Goal: Book appointment/travel/reservation

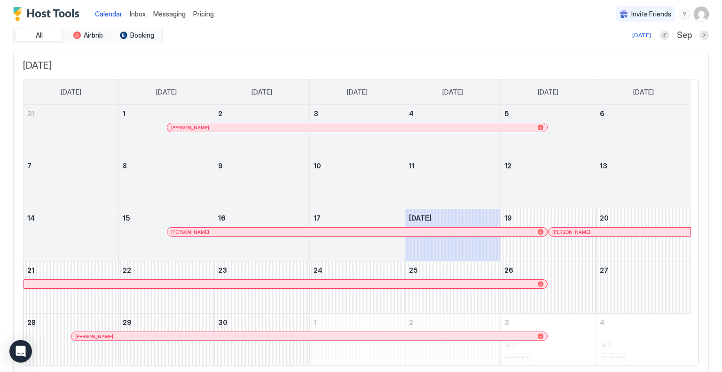
scroll to position [19, 0]
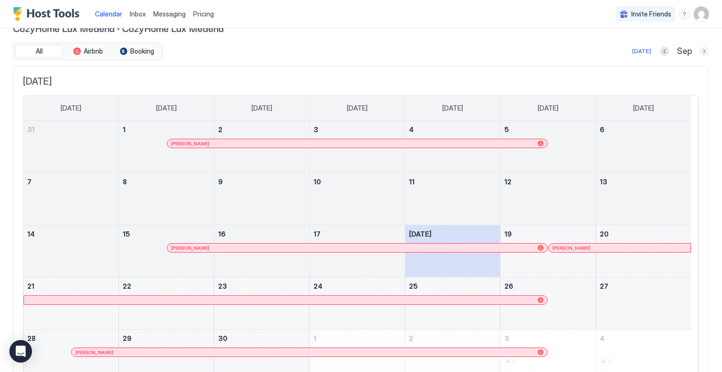
click at [699, 51] on button "Next month" at bounding box center [703, 51] width 9 height 9
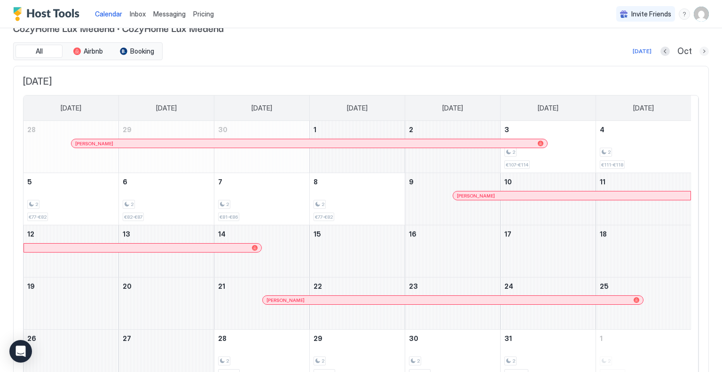
click at [699, 48] on button "Next month" at bounding box center [703, 51] width 9 height 9
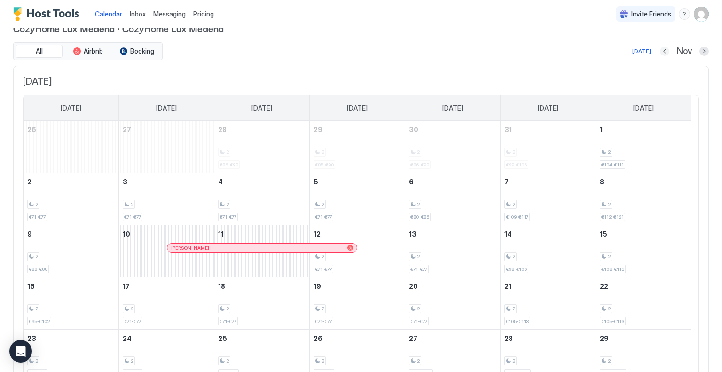
click at [660, 52] on button "Previous month" at bounding box center [664, 51] width 9 height 9
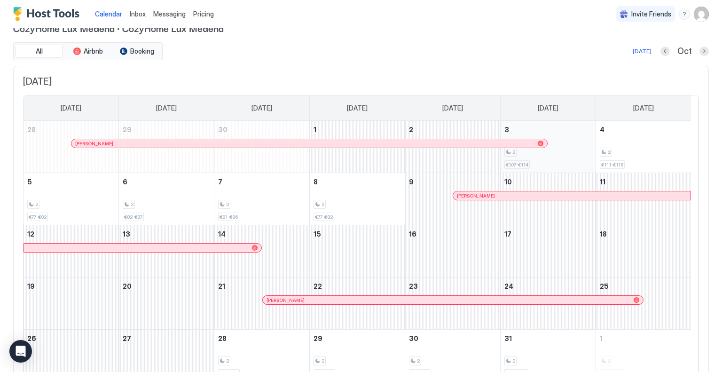
scroll to position [66, 0]
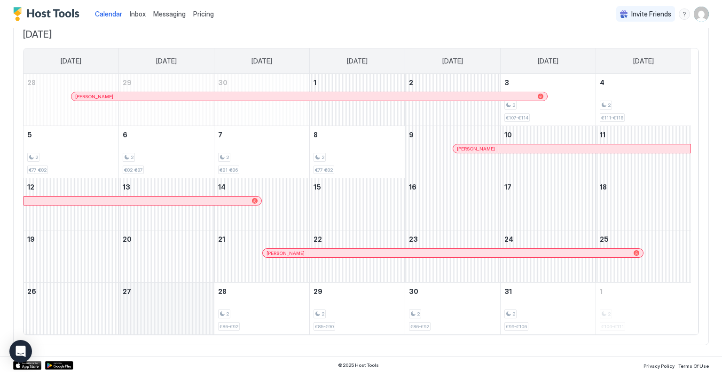
click at [179, 295] on div "October 27, 2025" at bounding box center [166, 308] width 95 height 52
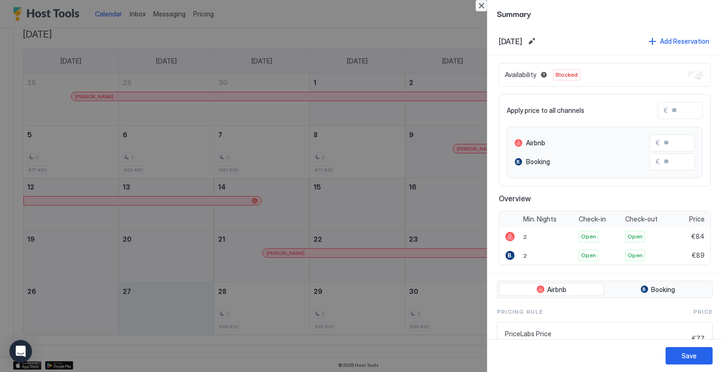
click at [485, 6] on button "Close" at bounding box center [480, 5] width 11 height 11
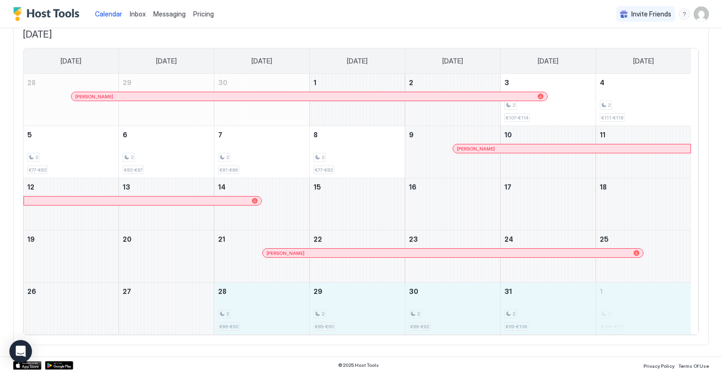
drag, startPoint x: 242, startPoint y: 307, endPoint x: 595, endPoint y: 311, distance: 352.9
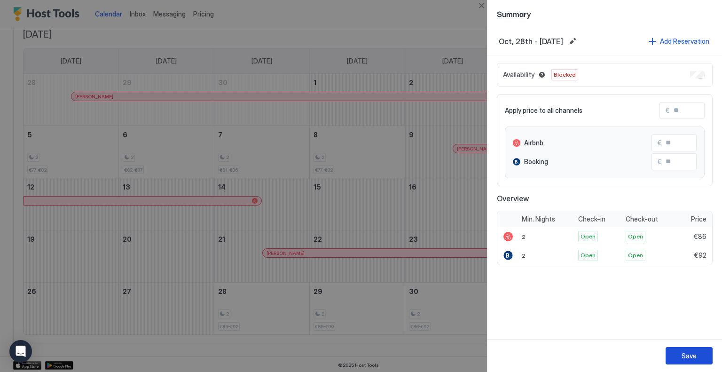
click at [692, 353] on div "Save" at bounding box center [688, 355] width 15 height 10
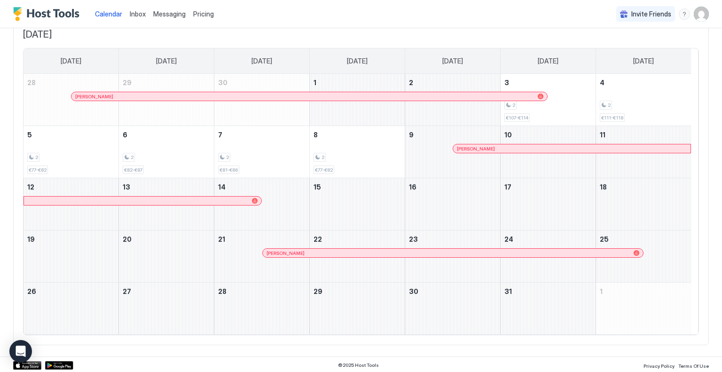
scroll to position [0, 0]
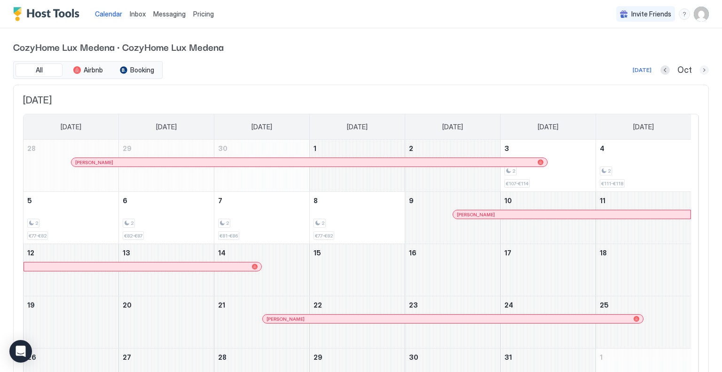
click at [699, 69] on button "Next month" at bounding box center [703, 69] width 9 height 9
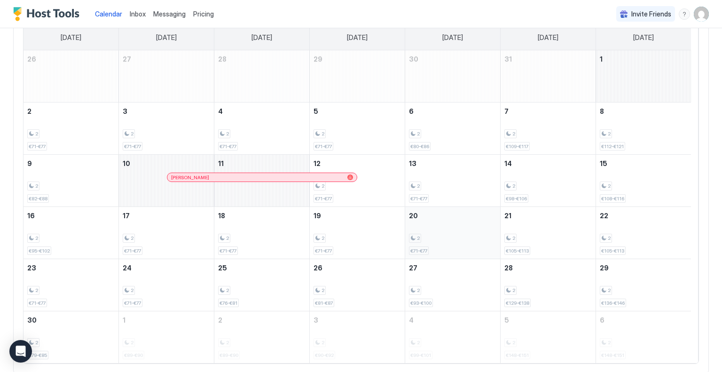
scroll to position [94, 0]
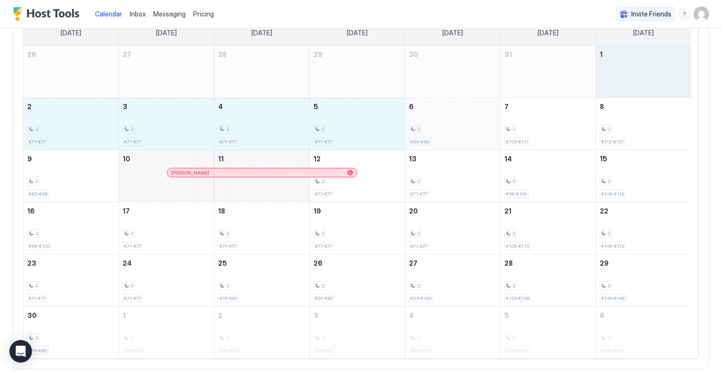
drag, startPoint x: 648, startPoint y: 80, endPoint x: 420, endPoint y: 121, distance: 231.9
click at [420, 121] on tbody "26 27 28 29 30 31 1 2 2 €71-€77 3 2 €71-€77 4 2 €71-€77 5 2 €71-€77 6 2 €80-€86…" at bounding box center [356, 202] width 667 height 312
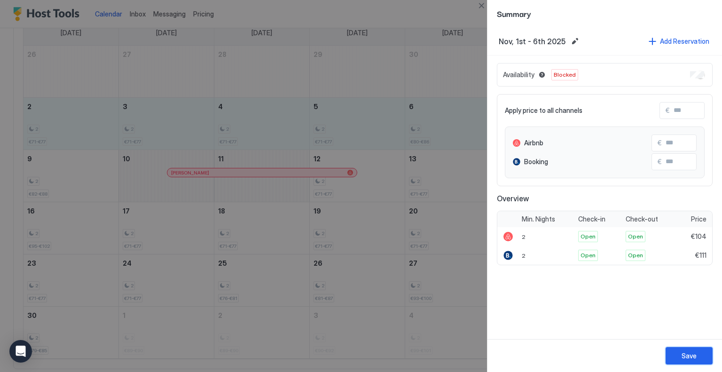
click at [687, 357] on div "Save" at bounding box center [688, 355] width 15 height 10
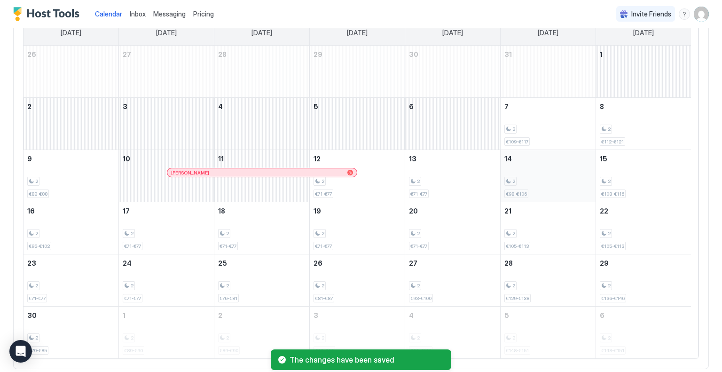
click at [530, 182] on div "2" at bounding box center [547, 181] width 87 height 9
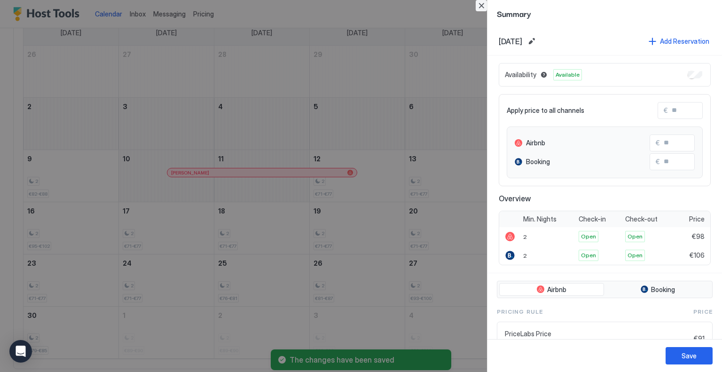
click at [482, 5] on button "Close" at bounding box center [480, 5] width 11 height 11
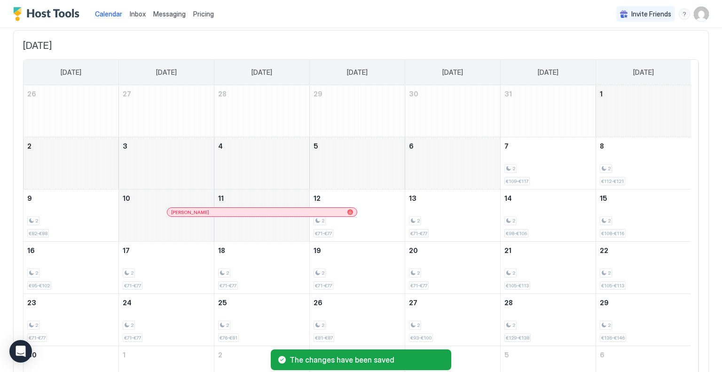
scroll to position [0, 0]
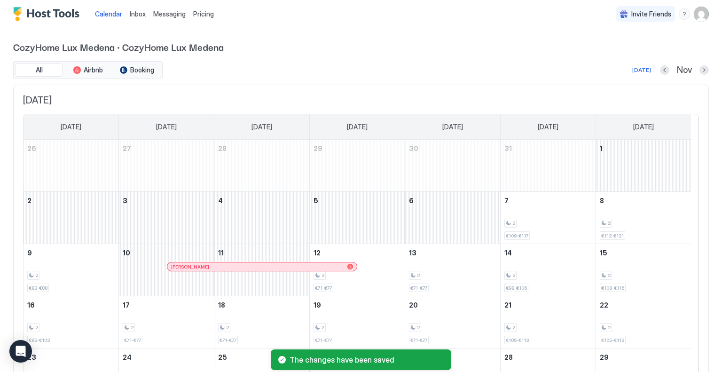
click at [660, 68] on button "Previous month" at bounding box center [664, 69] width 9 height 9
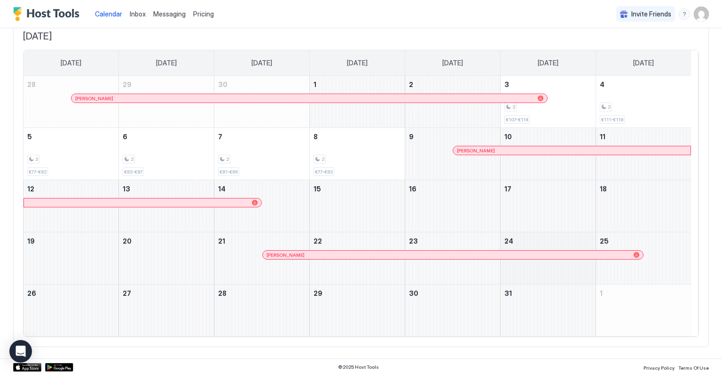
scroll to position [66, 0]
